Goal: Task Accomplishment & Management: Manage account settings

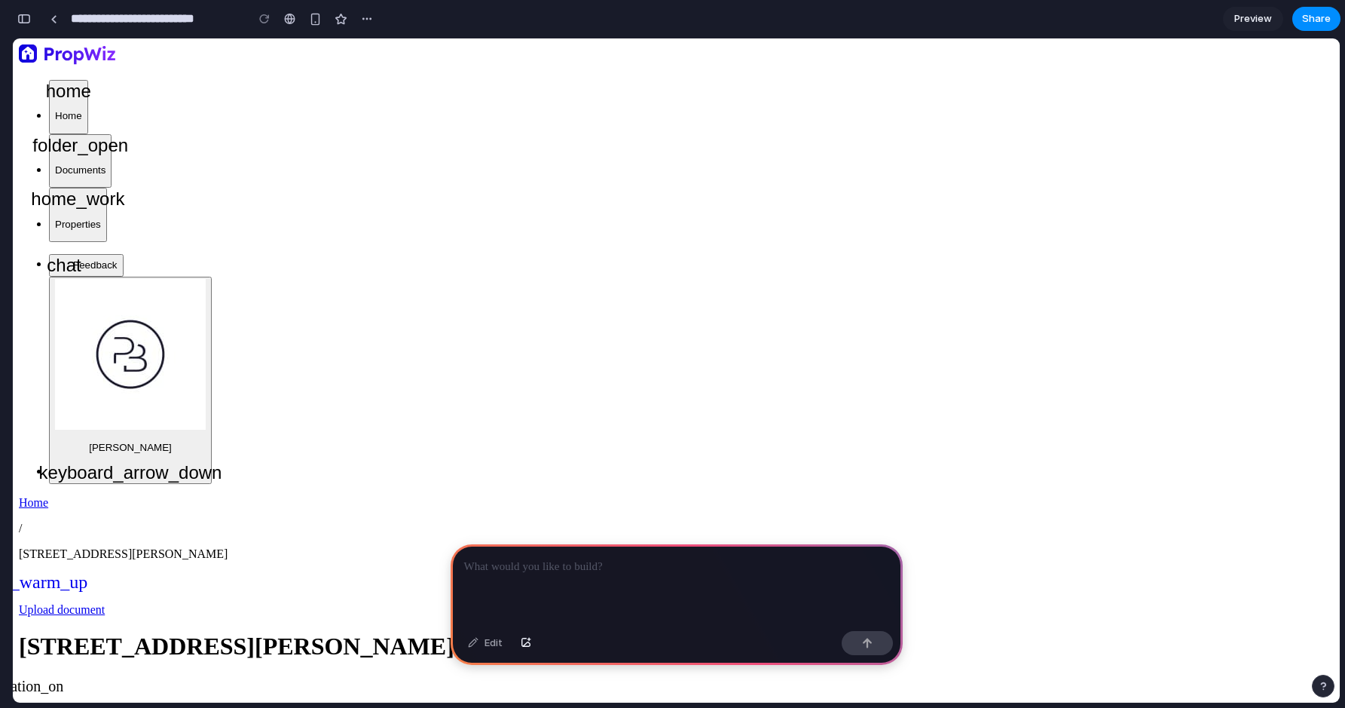
click at [55, 430] on img "button" at bounding box center [130, 354] width 151 height 151
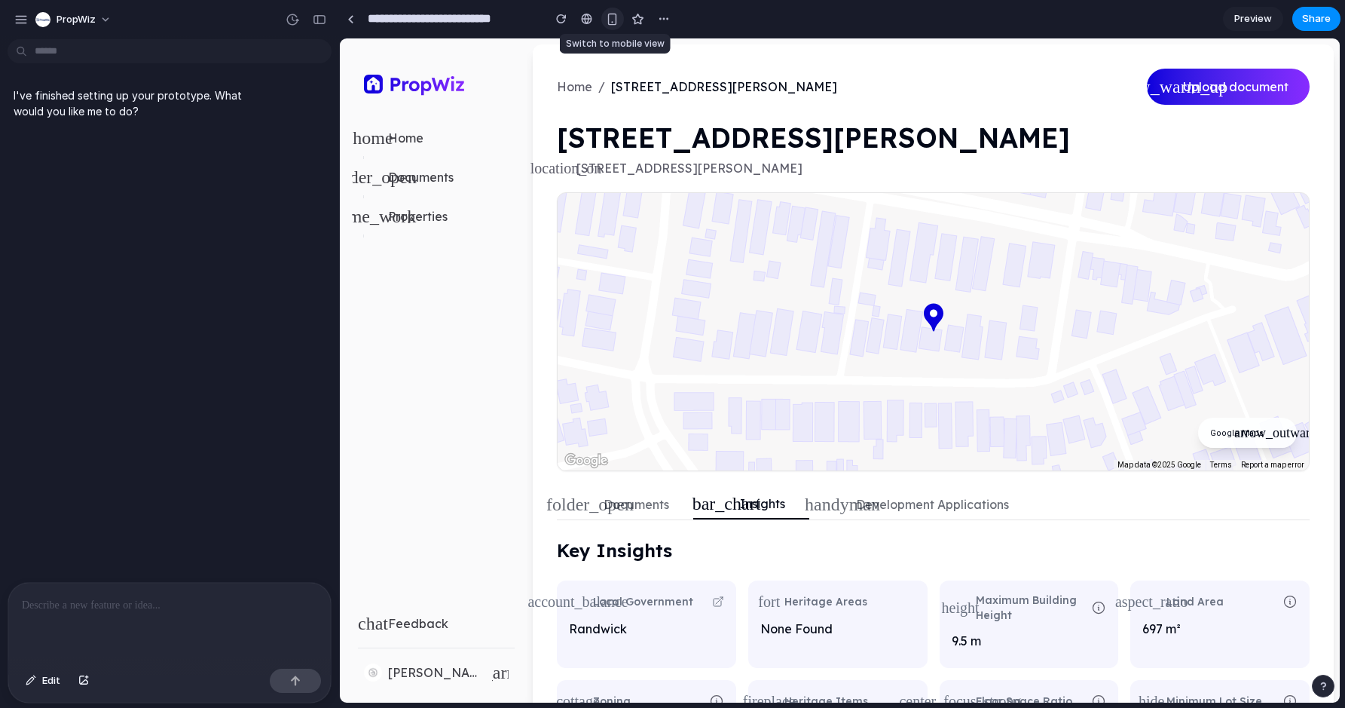
click at [612, 18] on div "button" at bounding box center [612, 19] width 13 height 13
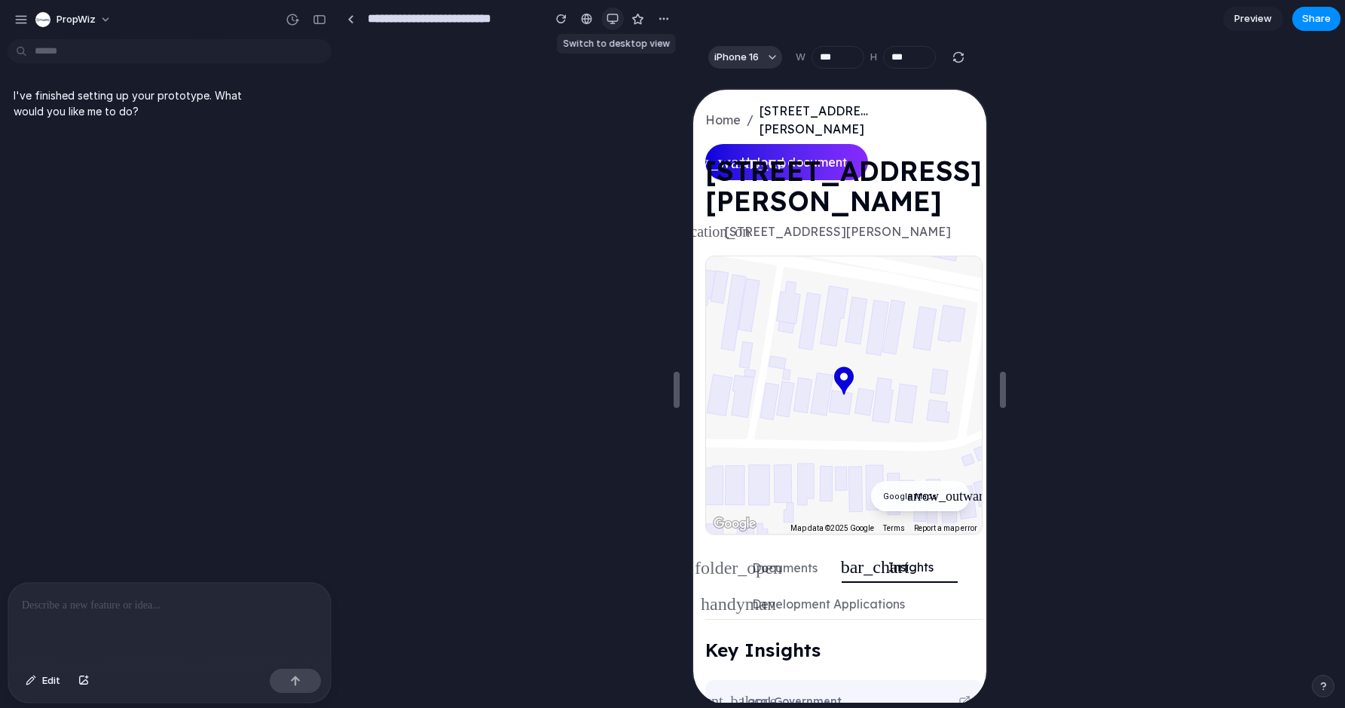
click at [612, 18] on div "button" at bounding box center [613, 19] width 12 height 12
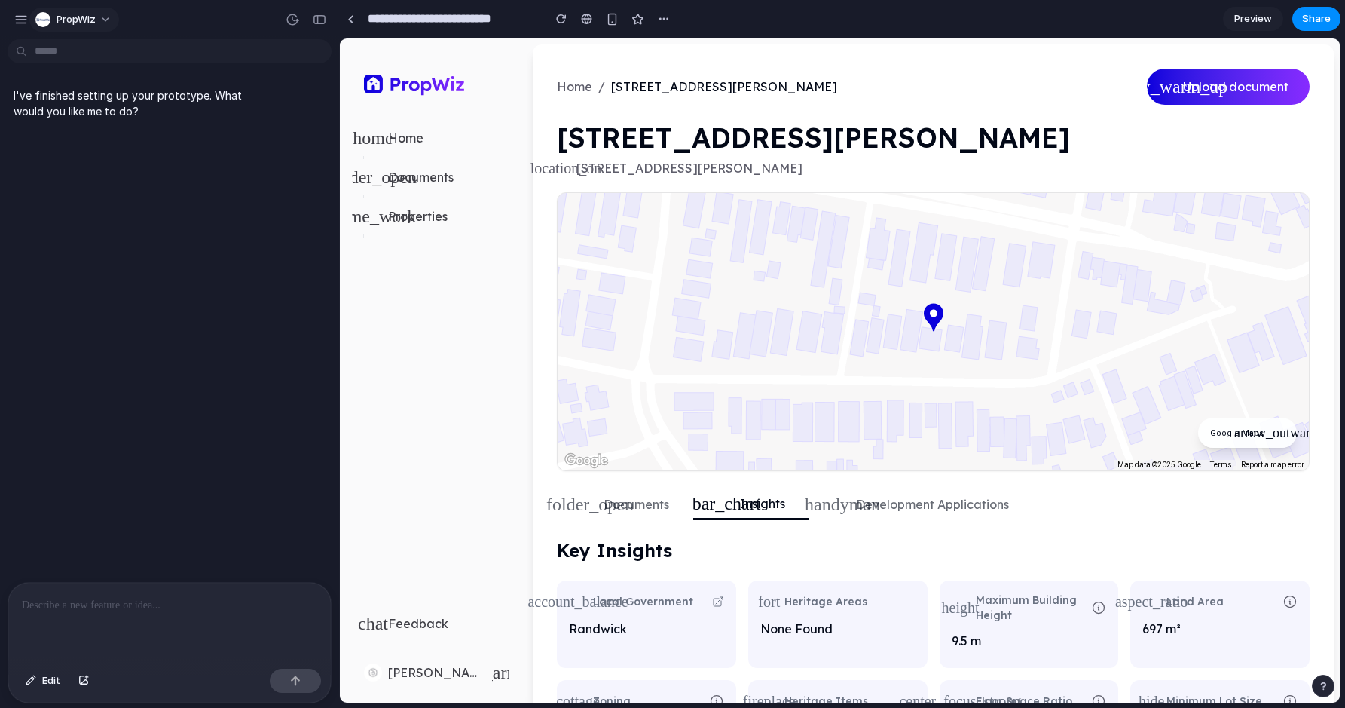
click at [109, 17] on button "PropWiz" at bounding box center [74, 20] width 90 height 24
click at [99, 16] on div "Settings Invite members Change theme Sign out" at bounding box center [672, 354] width 1345 height 708
click at [16, 20] on div "button" at bounding box center [21, 20] width 14 height 14
